Goal: Information Seeking & Learning: Learn about a topic

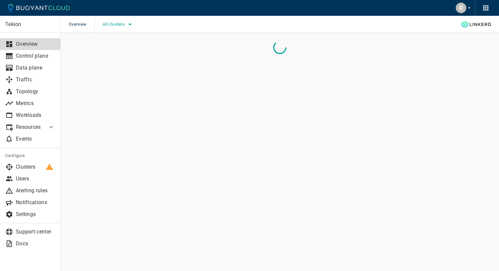
click at [123, 24] on span "All clusters" at bounding box center [114, 24] width 23 height 5
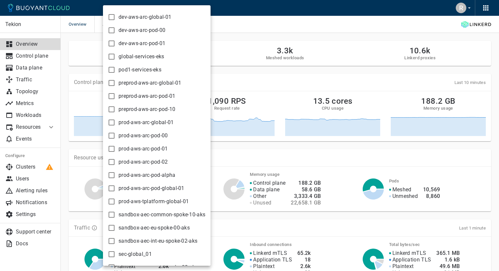
click at [112, 107] on input "preprod-aws-arc-pod-10" at bounding box center [112, 110] width 8 height 8
checkbox input "true"
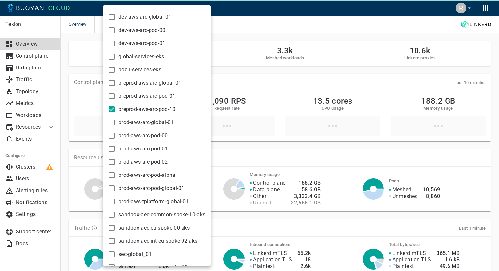
click at [243, 32] on div at bounding box center [249, 135] width 499 height 271
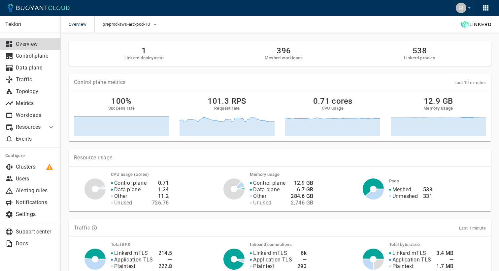
click at [51, 125] on icon at bounding box center [51, 127] width 8 height 8
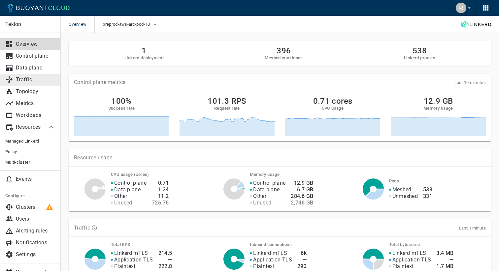
click at [24, 79] on p "Traffic" at bounding box center [35, 80] width 39 height 7
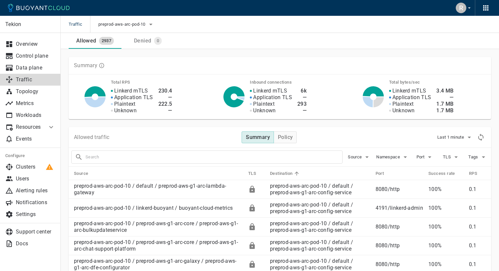
click at [100, 160] on input "text" at bounding box center [213, 157] width 257 height 9
click at [127, 155] on input "text" at bounding box center [213, 157] width 257 height 9
paste input "pod/preprod-aws-p10-arc-preferences-54dcf4d65d-qctz2"
drag, startPoint x: 95, startPoint y: 158, endPoint x: 48, endPoint y: 158, distance: 46.2
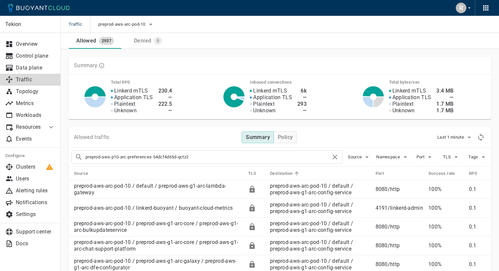
type input "preprod-aws-p10-arc-preferences-54dcf4d65d-qctz2"
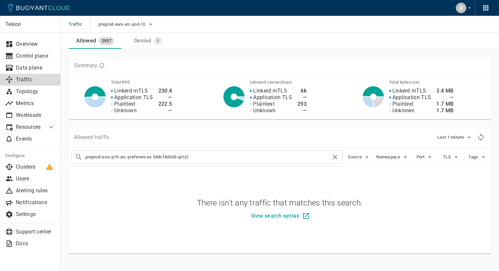
click at [172, 159] on input "preprod-aws-p10-arc-preferences-54dcf4d65d-qctz2" at bounding box center [207, 157] width 245 height 9
click at [402, 159] on icon "button" at bounding box center [405, 157] width 8 height 8
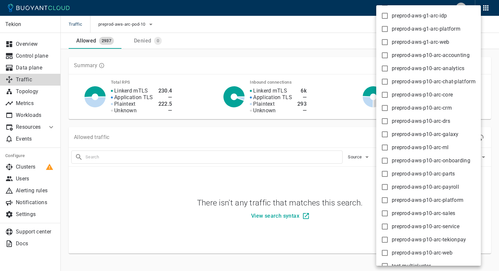
scroll to position [107, 0]
click at [385, 198] on input "preprod-aws-p10-arc-platform" at bounding box center [385, 200] width 8 height 8
checkbox input "true"
type input "preprod-aws-p10-arc-preferences-54dcf4d65d-qctz2 namespace:preprod-aws-p10-arc-…"
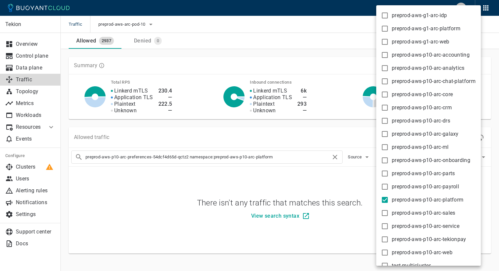
click at [343, 188] on div at bounding box center [249, 135] width 499 height 271
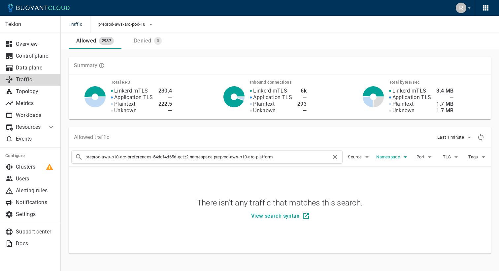
click at [402, 158] on icon "button" at bounding box center [405, 157] width 8 height 8
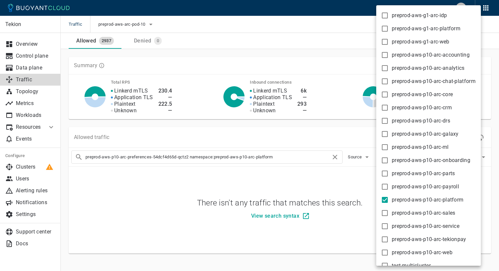
click at [353, 187] on div at bounding box center [249, 135] width 499 height 271
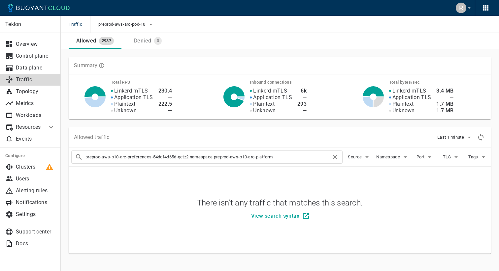
scroll to position [5, 0]
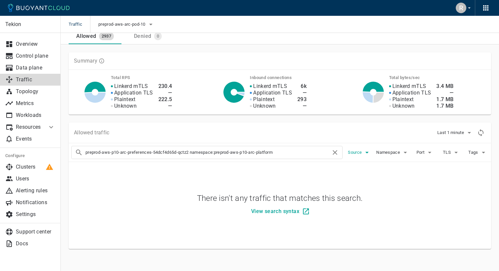
click at [360, 152] on span "Source" at bounding box center [355, 152] width 15 height 5
click at [354, 160] on input "In cluster" at bounding box center [356, 160] width 8 height 8
checkbox input "true"
type input "preprod-aws-p10-arc-preferences-54dcf4d65d-qctz2 namespace:preprod-aws-p10-arc-…"
click at [419, 197] on div at bounding box center [249, 135] width 499 height 271
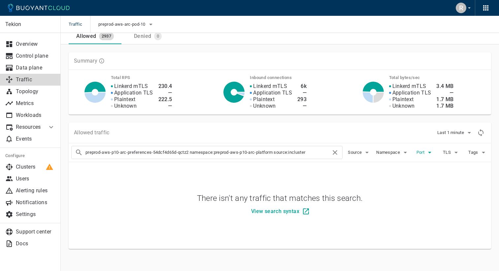
click at [425, 151] on icon "button" at bounding box center [429, 153] width 8 height 8
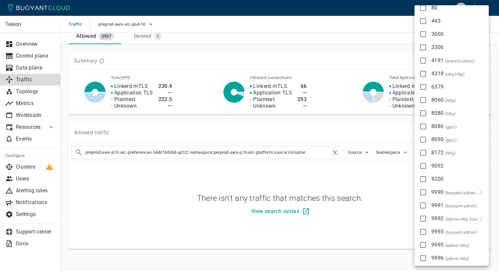
scroll to position [9, 0]
click at [423, 113] on input "8080 ( http )" at bounding box center [423, 114] width 8 height 8
checkbox input "true"
click at [397, 197] on div at bounding box center [249, 135] width 499 height 271
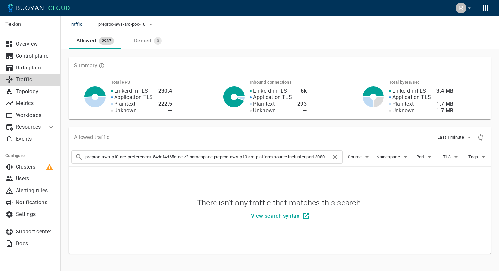
click at [142, 155] on input "preprod-aws-p10-arc-preferences-54dcf4d65d-qctz2 namespace:preprod-aws-p10-arc-…" at bounding box center [207, 157] width 245 height 9
click at [189, 158] on input "preprod-aws-p10-arc-preferences-54dcf4d65d-qctz2 namespace:preprod-aws-p10-arc-…" at bounding box center [207, 157] width 245 height 9
drag, startPoint x: 190, startPoint y: 158, endPoint x: 68, endPoint y: 156, distance: 122.4
click at [68, 156] on div "Allowed traffic Last 1 minute preprod-aws-p10-arc-preferences-54dcf4d65d-qctz2 …" at bounding box center [276, 186] width 430 height 135
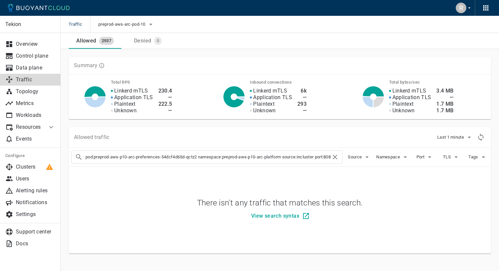
click at [139, 185] on div "There isn't any traffic that matches this search. View search syntax" at bounding box center [278, 208] width 414 height 79
click at [216, 158] on input "pod:preprod-aws-p10-arc-preferences-54dcf4d65d-qctz2 namespace:preprod-aws-p10-…" at bounding box center [207, 157] width 245 height 9
click at [211, 159] on input "pod:preprod-aws-p10-arc-preferences-54dcf4d65d-qctz2 namespace:preprod-aws-p10-…" at bounding box center [207, 157] width 245 height 9
click at [199, 157] on input "pod:preprod-aws-p10-arc-preferences-54dcf4d65d-qctz2 namespace:preprod-aws-p10-…" at bounding box center [207, 157] width 245 height 9
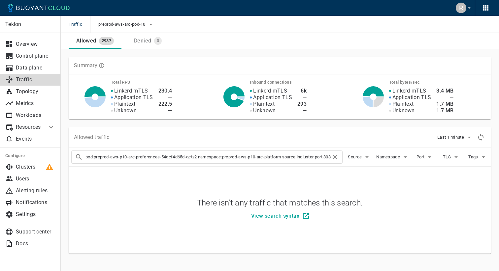
drag, startPoint x: 199, startPoint y: 157, endPoint x: 55, endPoint y: 158, distance: 143.8
click at [61, 158] on div "Tekion Overview Control plane Data plane Traffic Topology Metrics Workloads Res…" at bounding box center [280, 164] width 438 height 231
click at [225, 154] on input "pod:preprod-aws-p10-arc-preferences-54dcf4d65d-qctz2 namespace:preprod-aws-p10-…" at bounding box center [207, 157] width 245 height 9
click at [478, 136] on icon "Refresh metrics" at bounding box center [480, 138] width 8 height 8
drag, startPoint x: 199, startPoint y: 158, endPoint x: 33, endPoint y: 158, distance: 165.9
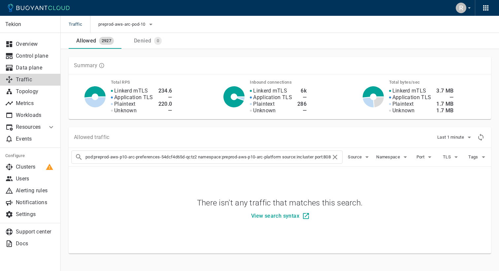
click at [61, 158] on div "Tekion Overview Control plane Data plane Traffic Topology Metrics Workloads Res…" at bounding box center [280, 164] width 438 height 231
type input "namespace:preprod-aws-p10-arc-platform source:incluster port:8080"
click at [482, 138] on icon "Refresh metrics" at bounding box center [480, 137] width 5 height 7
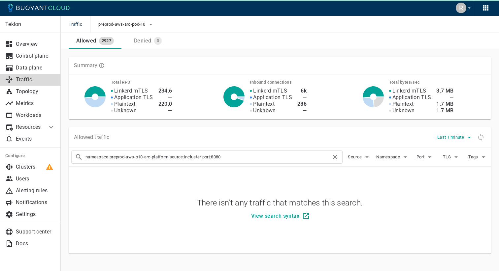
click at [465, 138] on icon "button" at bounding box center [469, 138] width 8 height 8
click at [455, 160] on li "Last 10 minutes" at bounding box center [461, 163] width 50 height 12
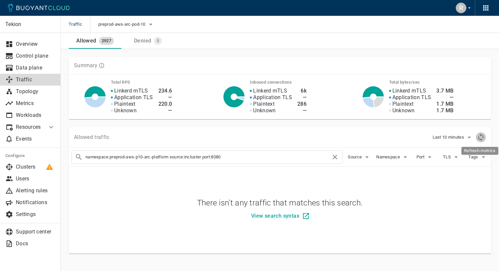
click at [480, 137] on icon "Refresh metrics" at bounding box center [480, 138] width 8 height 8
click at [449, 157] on span "TLS" at bounding box center [447, 157] width 9 height 5
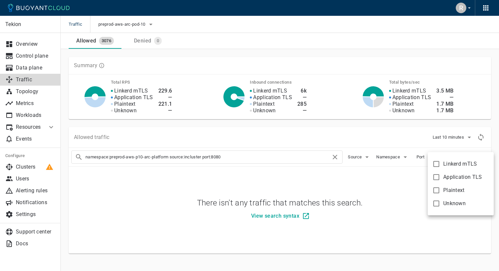
click at [435, 190] on input "Plaintext" at bounding box center [436, 191] width 8 height 8
checkbox input "true"
type input "preprod-aws-p10-arc-preferences-54dcf4d65d-qctz2 namespace:preprod-aws-p10-arc-…"
click at [401, 189] on div at bounding box center [249, 135] width 499 height 271
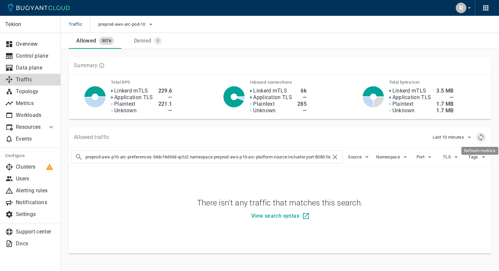
click at [479, 137] on icon "Refresh metrics" at bounding box center [480, 138] width 8 height 8
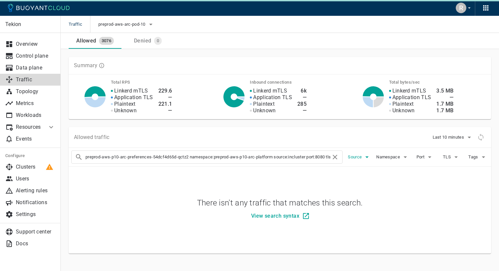
click at [363, 154] on icon "button" at bounding box center [367, 157] width 8 height 8
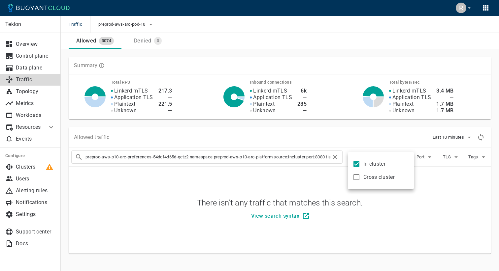
click at [355, 162] on input "In cluster" at bounding box center [356, 164] width 8 height 8
checkbox input "false"
type input "preprod-aws-p10-arc-preferences-54dcf4d65d-qctz2 namespace:preprod-aws-p10-arc-…"
click at [349, 128] on div at bounding box center [249, 135] width 499 height 271
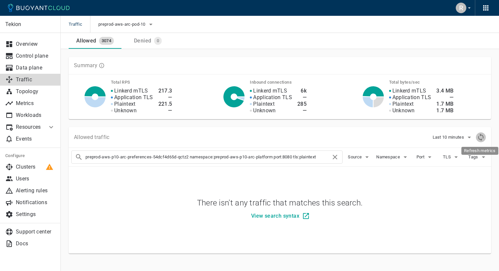
click at [479, 136] on icon "Refresh metrics" at bounding box center [480, 138] width 8 height 8
click at [336, 156] on icon at bounding box center [334, 157] width 5 height 5
checkbox input "false"
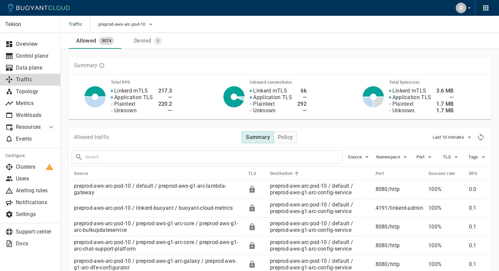
click at [94, 156] on input "text" at bounding box center [213, 157] width 257 height 9
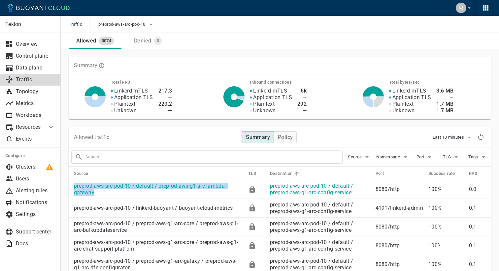
drag, startPoint x: 97, startPoint y: 194, endPoint x: 74, endPoint y: 187, distance: 24.2
click at [74, 187] on td "preprod-aws-arc-pod-10 / default / preprod-aws-g1-arc-lambda-gateway" at bounding box center [156, 189] width 174 height 19
copy link "preprod-aws-arc-pod-10 / default / preprod-aws-g1-arc-lambda-gateway"
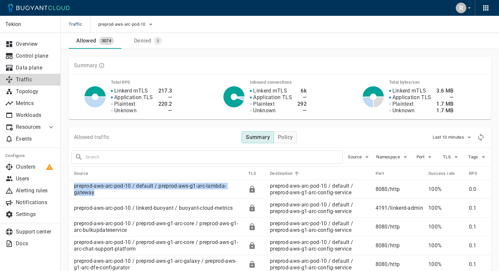
click at [131, 158] on input "text" at bounding box center [213, 157] width 257 height 9
paste input "preprod-aws-arc-pod-10 / preprod-aws-p10-arc-platform / preprod-aws-p10-arc-pre…"
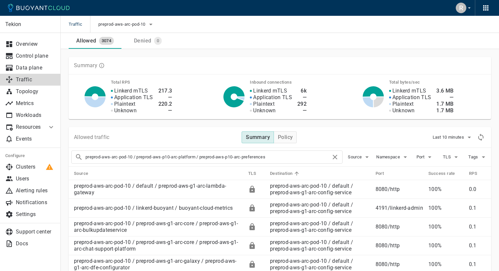
type input "preprod-aws-arc-pod-10 / preprod-aws-p10-arc-platform preprod-aws-p10-arc-prefe…"
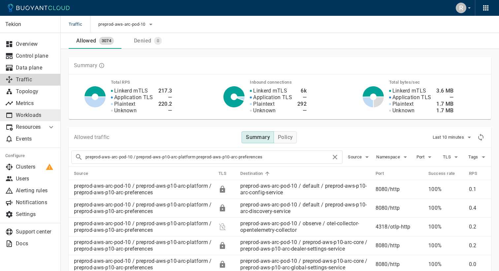
click at [45, 114] on p "Workloads" at bounding box center [35, 115] width 39 height 7
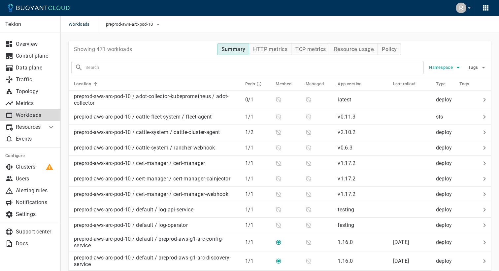
click at [456, 69] on icon "button" at bounding box center [458, 68] width 8 height 8
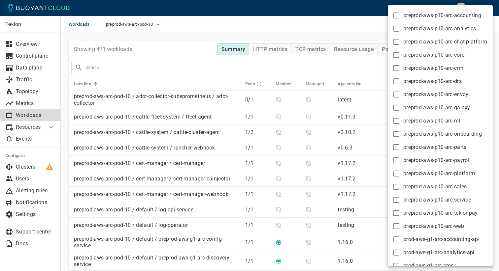
scroll to position [2323, 0]
click at [396, 173] on input "preprod-aws-p10-arc-platform" at bounding box center [396, 173] width 8 height 8
checkbox input "true"
type input "namespace:preprod-aws-p10-arc-platform"
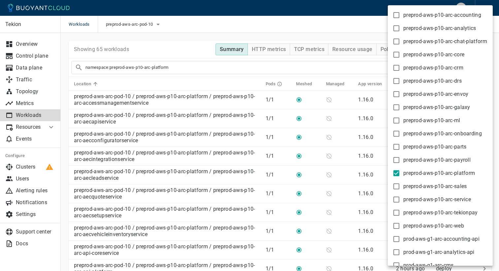
click at [215, 70] on div at bounding box center [249, 135] width 499 height 271
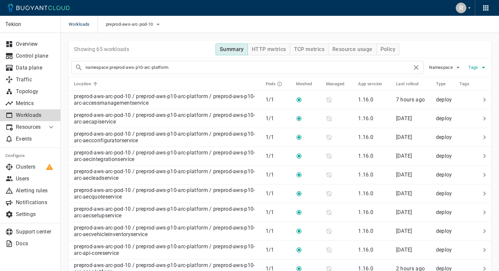
click at [478, 64] on button "Tags" at bounding box center [477, 68] width 21 height 10
click at [443, 41] on div at bounding box center [249, 135] width 499 height 271
click at [271, 53] on button "HTTP metrics" at bounding box center [268, 50] width 43 height 12
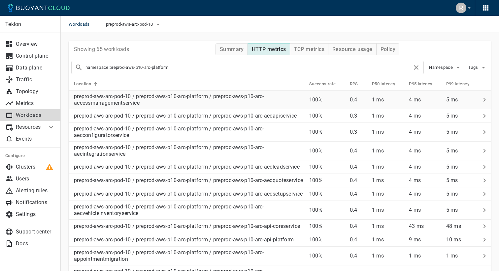
click at [131, 96] on p "preprod-aws-arc-pod-10 / preprod-aws-p10-arc-platform / preprod-aws-p10-arc-acc…" at bounding box center [189, 99] width 230 height 13
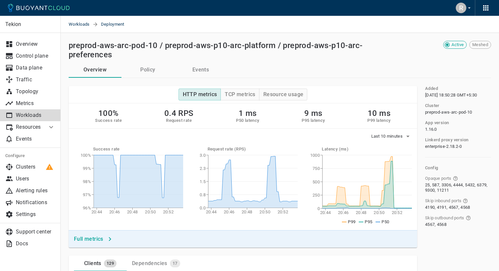
click at [205, 69] on button "Events" at bounding box center [200, 70] width 53 height 16
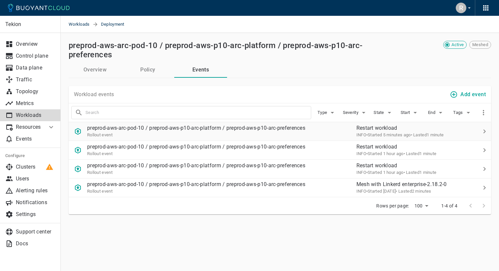
click at [486, 132] on icon at bounding box center [484, 132] width 8 height 8
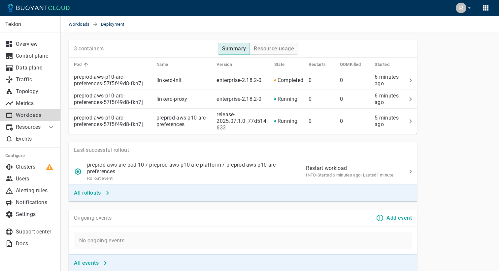
scroll to position [592, 0]
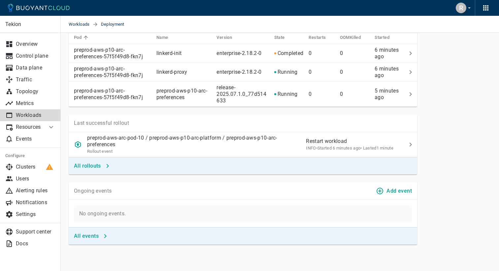
click at [405, 192] on h4 "Add event" at bounding box center [398, 191] width 25 height 7
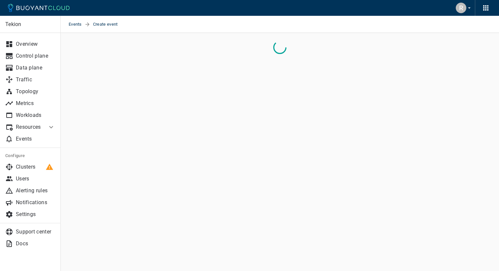
click at [338, 88] on main "Events Create event Tekion Overview Control plane Data plane Traffic Topology M…" at bounding box center [280, 135] width 438 height 271
click at [264, 87] on main "Events Create event Tekion Overview Control plane Data plane Traffic Topology M…" at bounding box center [280, 135] width 438 height 271
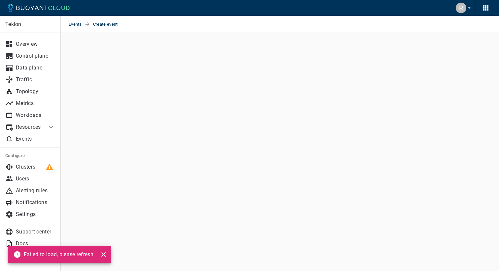
click at [105, 254] on icon "close" at bounding box center [103, 255] width 5 height 5
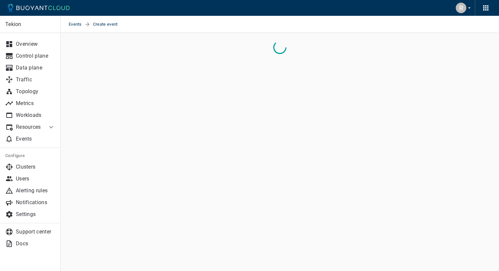
click at [191, 81] on main "Events Create event Tekion Overview Control plane Data plane Traffic Topology M…" at bounding box center [280, 135] width 438 height 271
click at [122, 156] on main "Events Create event Tekion Overview Control plane Data plane Traffic Topology M…" at bounding box center [280, 135] width 438 height 271
click at [26, 170] on p "Clusters" at bounding box center [35, 167] width 39 height 7
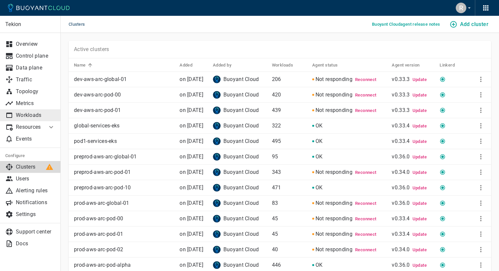
click at [30, 117] on p "Workloads" at bounding box center [35, 115] width 39 height 7
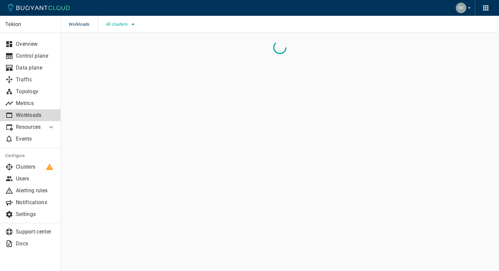
click at [122, 27] on button "All clusters" at bounding box center [121, 24] width 31 height 10
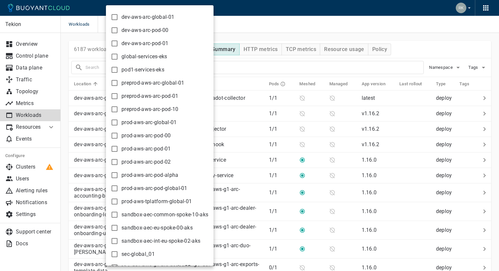
click at [149, 110] on span "preprod-aws-arc-pod-10" at bounding box center [149, 109] width 57 height 7
click at [118, 110] on input "preprod-aws-arc-pod-10" at bounding box center [114, 110] width 8 height 8
checkbox input "true"
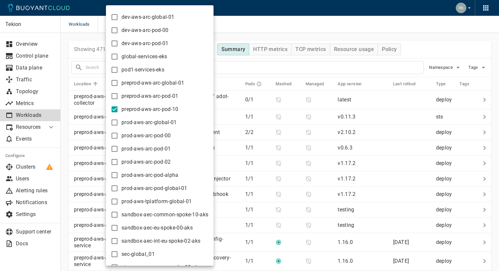
click at [266, 22] on div at bounding box center [249, 135] width 499 height 271
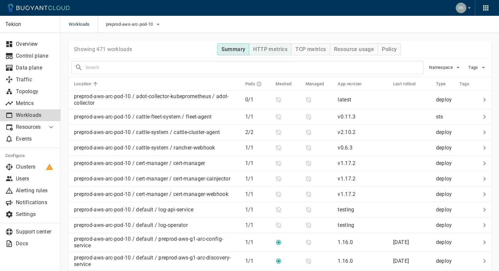
click at [273, 47] on h4 "HTTP metrics" at bounding box center [270, 49] width 34 height 7
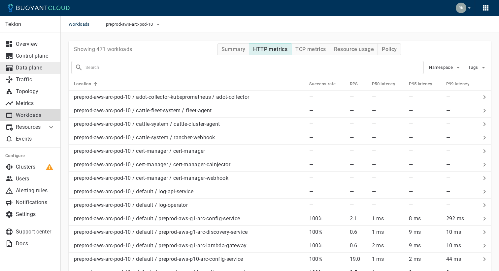
click at [28, 69] on p "Data plane" at bounding box center [35, 68] width 39 height 7
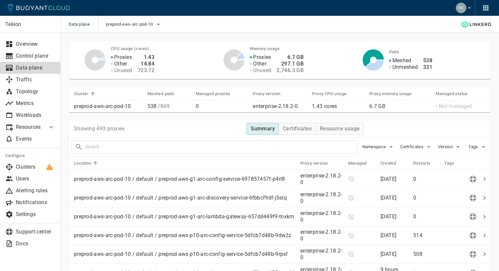
click at [180, 144] on input "text" at bounding box center [220, 146] width 271 height 9
